Goal: Transaction & Acquisition: Book appointment/travel/reservation

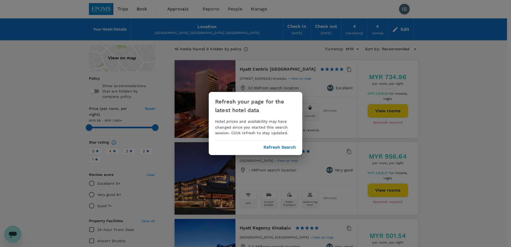
click at [289, 146] on button "Refresh Search" at bounding box center [280, 147] width 32 height 5
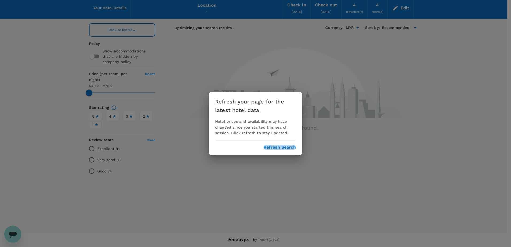
click at [278, 145] on button "Refresh Search" at bounding box center [280, 147] width 32 height 5
click at [113, 8] on div "Refresh your page for the latest hotel data Hotel prices and availability may h…" at bounding box center [255, 123] width 511 height 247
click at [291, 150] on div "Refresh your page for the latest hotel data Hotel prices and availability may h…" at bounding box center [256, 123] width 94 height 63
click at [407, 7] on div "Refresh your page for the latest hotel data Hotel prices and availability may h…" at bounding box center [255, 123] width 511 height 247
click at [283, 148] on button "Refresh Search" at bounding box center [280, 147] width 32 height 5
